Goal: Task Accomplishment & Management: Use online tool/utility

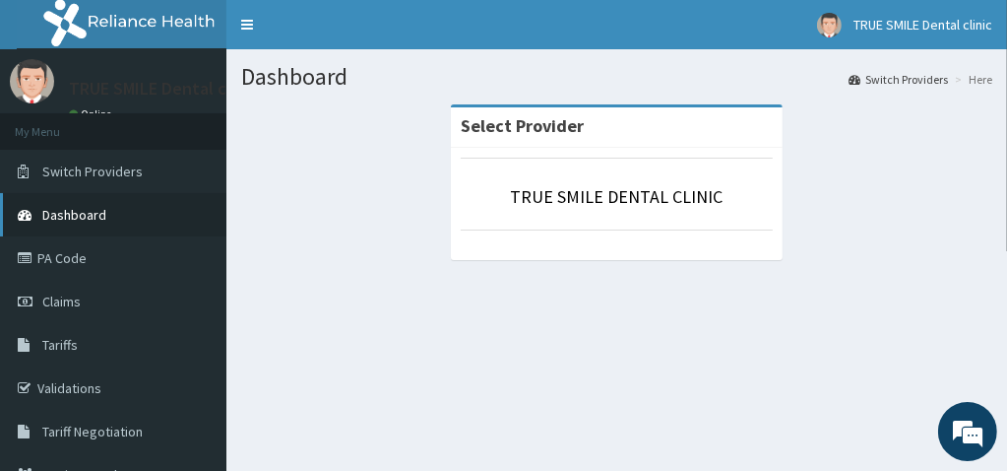
click at [88, 200] on link "Dashboard" at bounding box center [113, 214] width 227 height 43
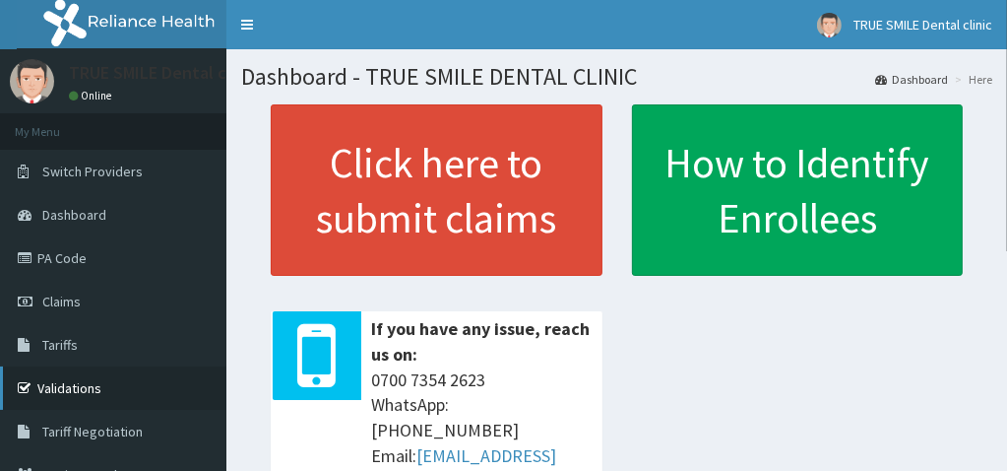
click at [47, 385] on link "Validations" at bounding box center [113, 387] width 227 height 43
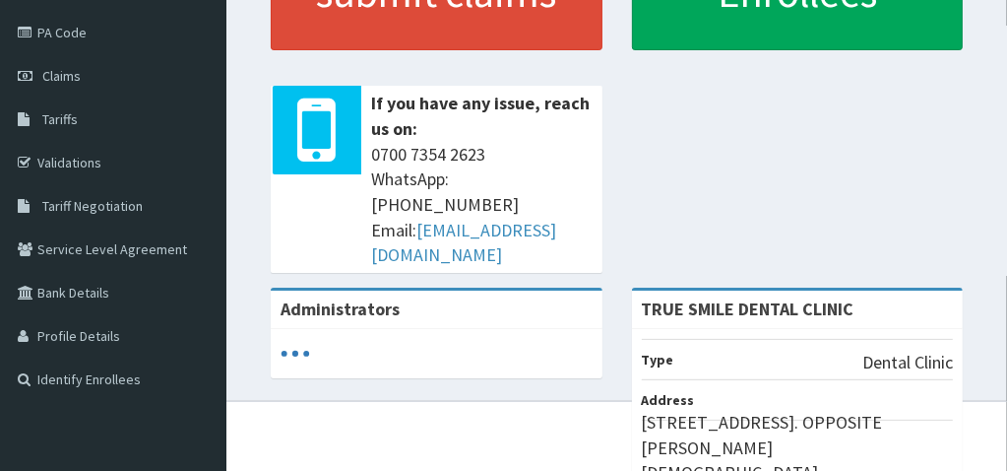
scroll to position [158, 0]
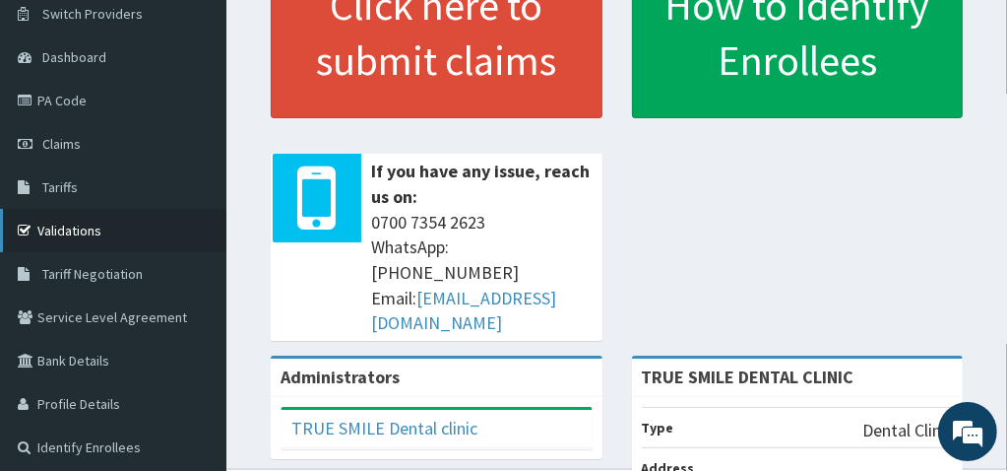
click at [114, 234] on link "Validations" at bounding box center [113, 230] width 227 height 43
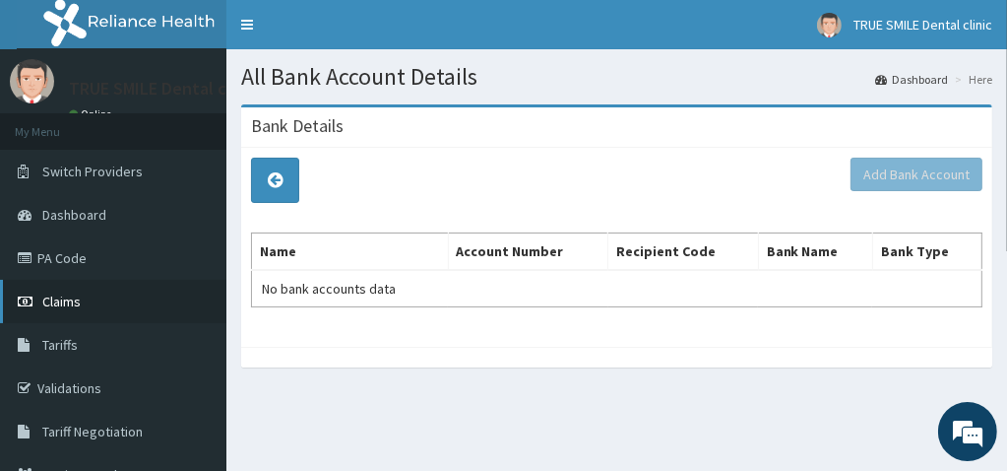
click at [71, 309] on link "Claims" at bounding box center [113, 301] width 227 height 43
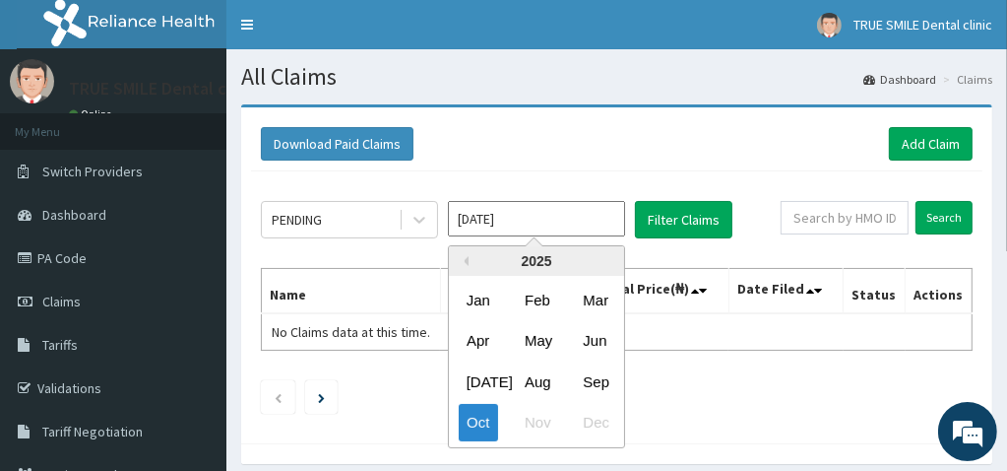
click at [481, 217] on input "[DATE]" at bounding box center [536, 218] width 177 height 35
click at [492, 343] on div "Apr" at bounding box center [478, 341] width 39 height 36
type input "[DATE]"
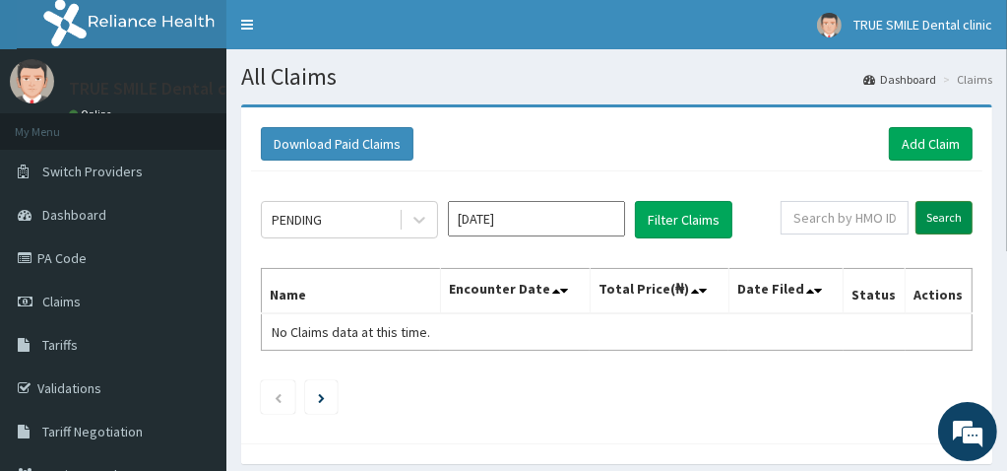
click at [937, 209] on input "Search" at bounding box center [944, 217] width 57 height 33
click at [127, 202] on link "Dashboard" at bounding box center [113, 214] width 227 height 43
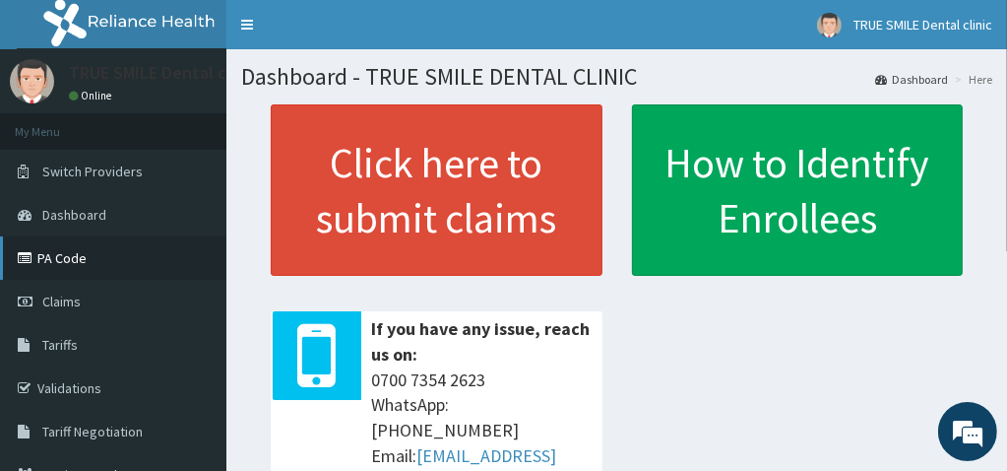
click at [53, 256] on link "PA Code" at bounding box center [113, 257] width 227 height 43
